Goal: Use online tool/utility: Utilize a website feature to perform a specific function

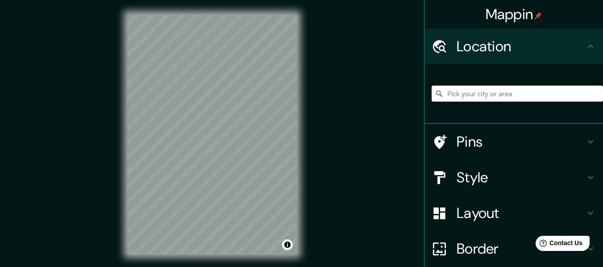
click at [497, 100] on input "Pick your city or area" at bounding box center [517, 94] width 171 height 16
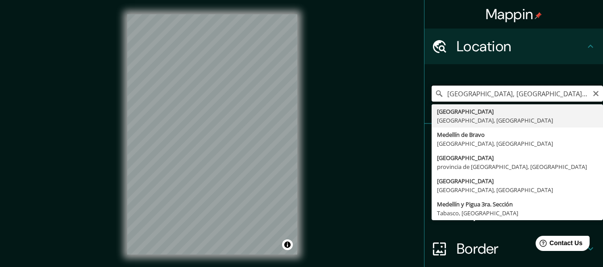
type input "[GEOGRAPHIC_DATA], [GEOGRAPHIC_DATA], [GEOGRAPHIC_DATA]"
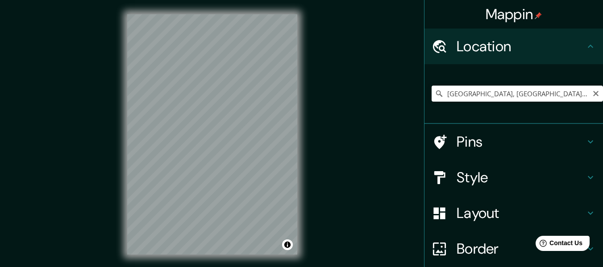
click at [585, 173] on icon at bounding box center [590, 177] width 11 height 11
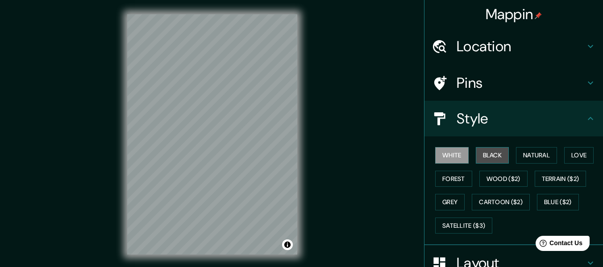
click at [498, 157] on button "Black" at bounding box center [492, 155] width 33 height 17
click at [452, 153] on button "White" at bounding box center [451, 155] width 33 height 17
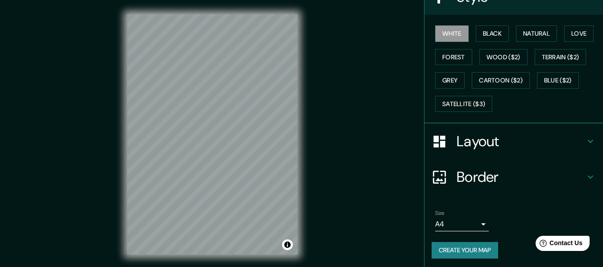
scroll to position [124, 0]
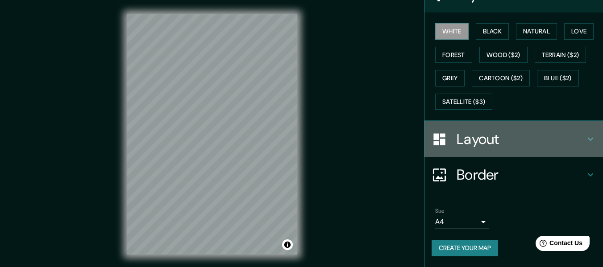
click at [574, 138] on h4 "Layout" at bounding box center [521, 139] width 129 height 18
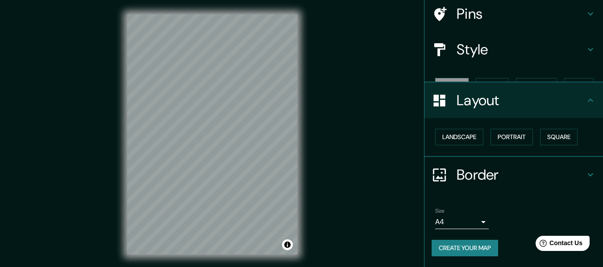
scroll to position [54, 0]
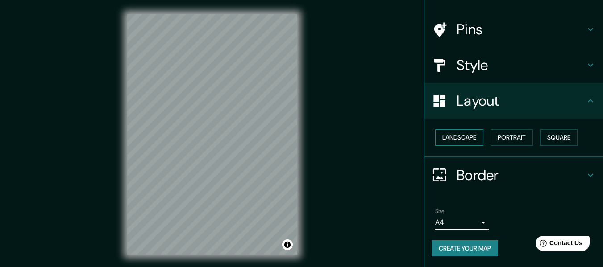
click at [457, 137] on button "Landscape" at bounding box center [459, 137] width 48 height 17
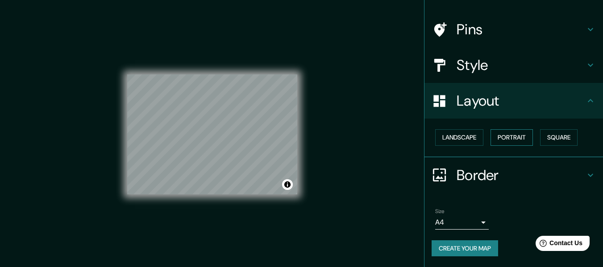
click at [493, 134] on button "Portrait" at bounding box center [512, 137] width 42 height 17
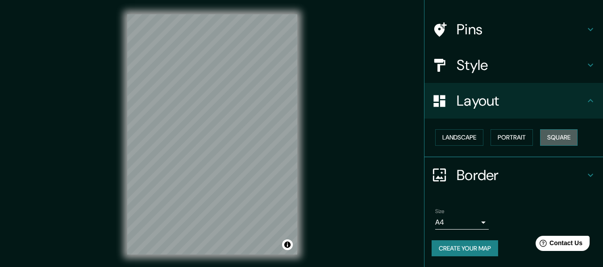
click at [552, 136] on button "Square" at bounding box center [559, 137] width 38 height 17
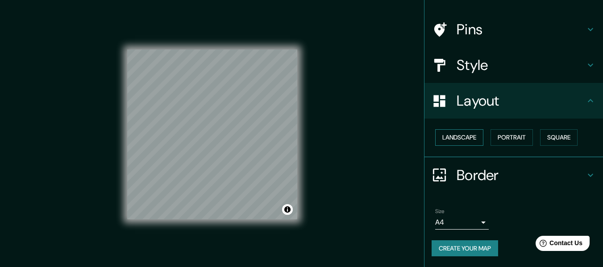
click at [459, 136] on button "Landscape" at bounding box center [459, 137] width 48 height 17
